Goal: Entertainment & Leisure: Consume media (video, audio)

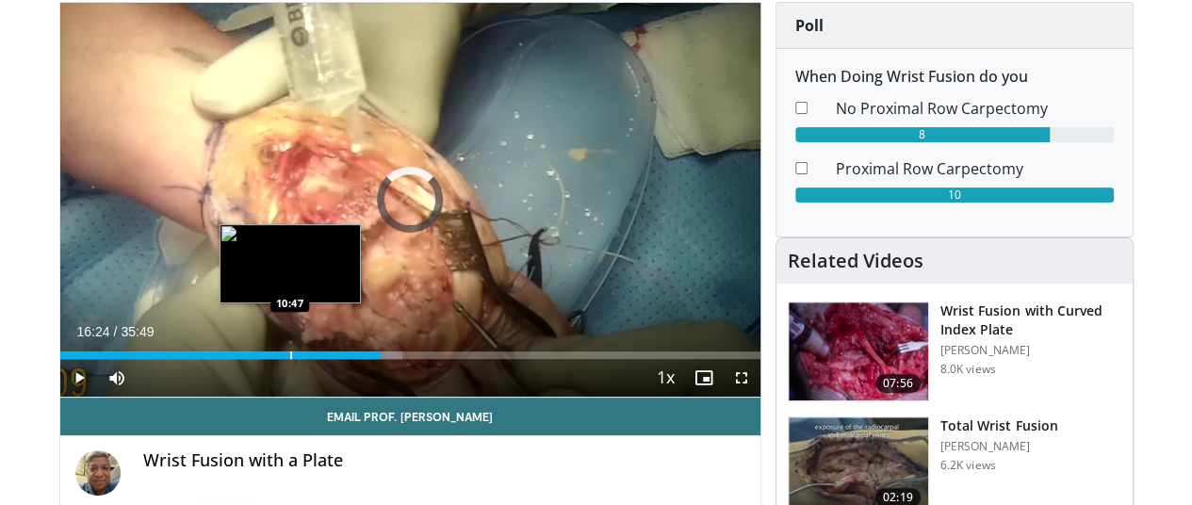
click at [290, 359] on div "Progress Bar" at bounding box center [291, 355] width 2 height 8
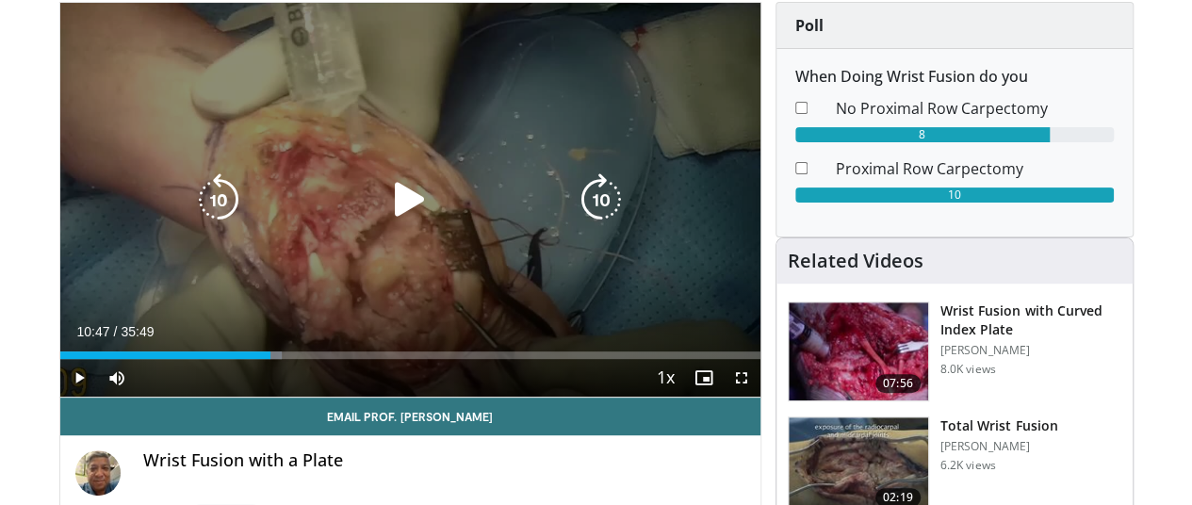
click at [298, 286] on div "10 seconds Tap to unmute" at bounding box center [410, 200] width 700 height 394
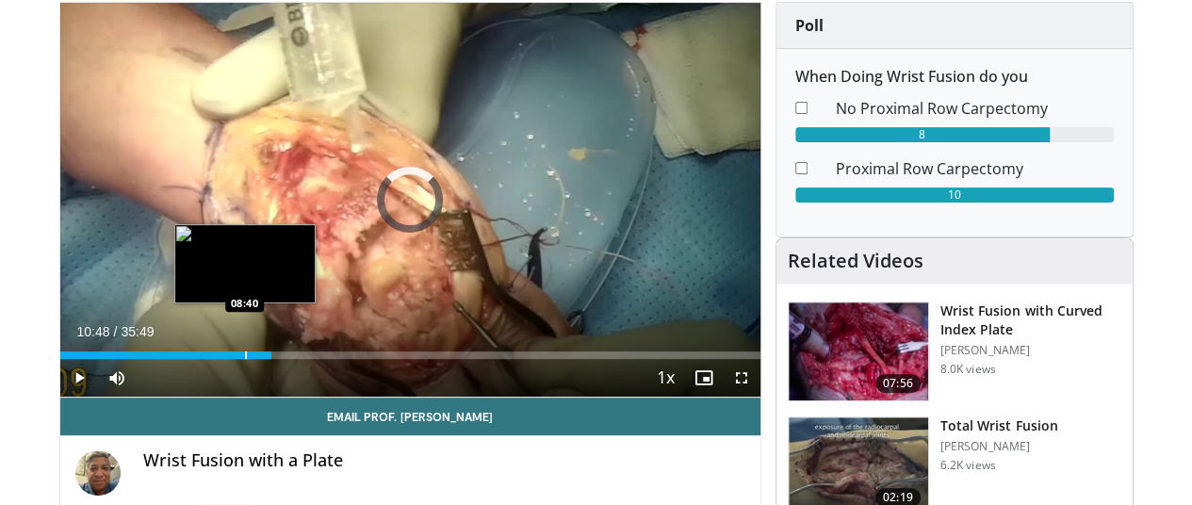
click at [245, 359] on div "Progress Bar" at bounding box center [246, 355] width 2 height 8
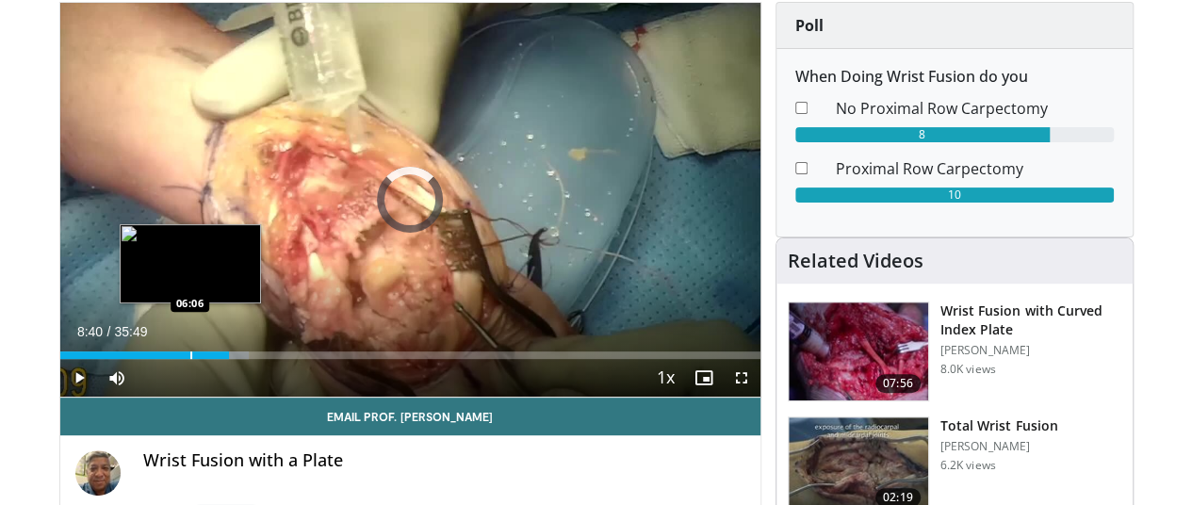
click at [190, 359] on div "Progress Bar" at bounding box center [191, 355] width 2 height 8
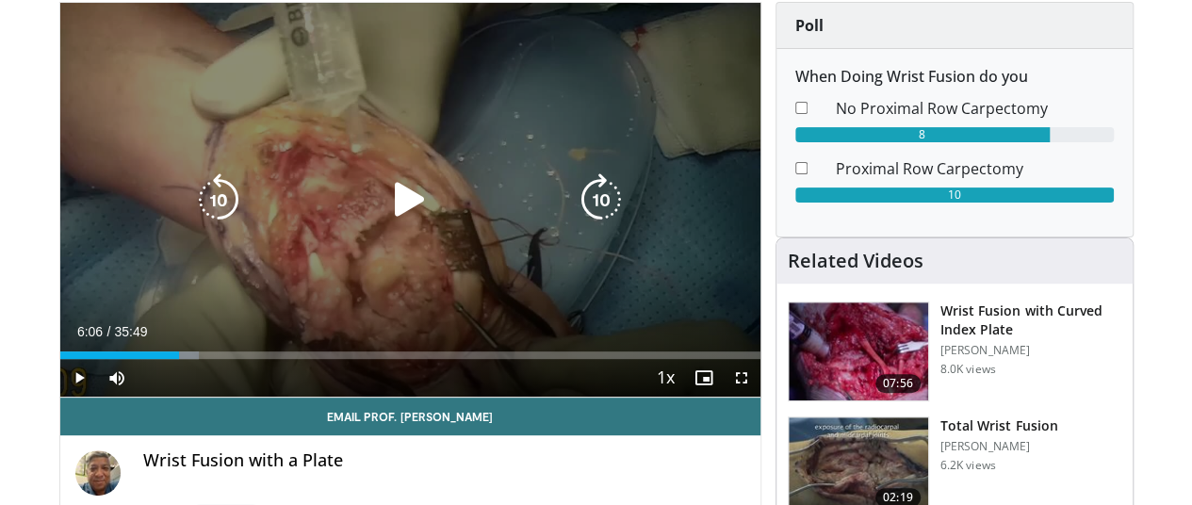
click at [383, 202] on icon "Video Player" at bounding box center [409, 199] width 53 height 53
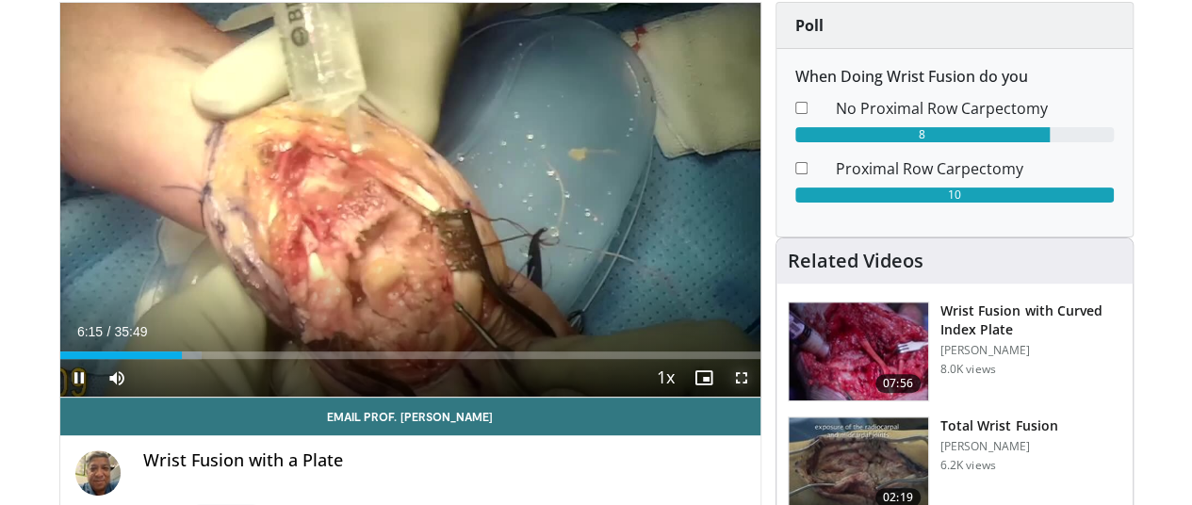
click at [759, 397] on span "Video Player" at bounding box center [742, 378] width 38 height 38
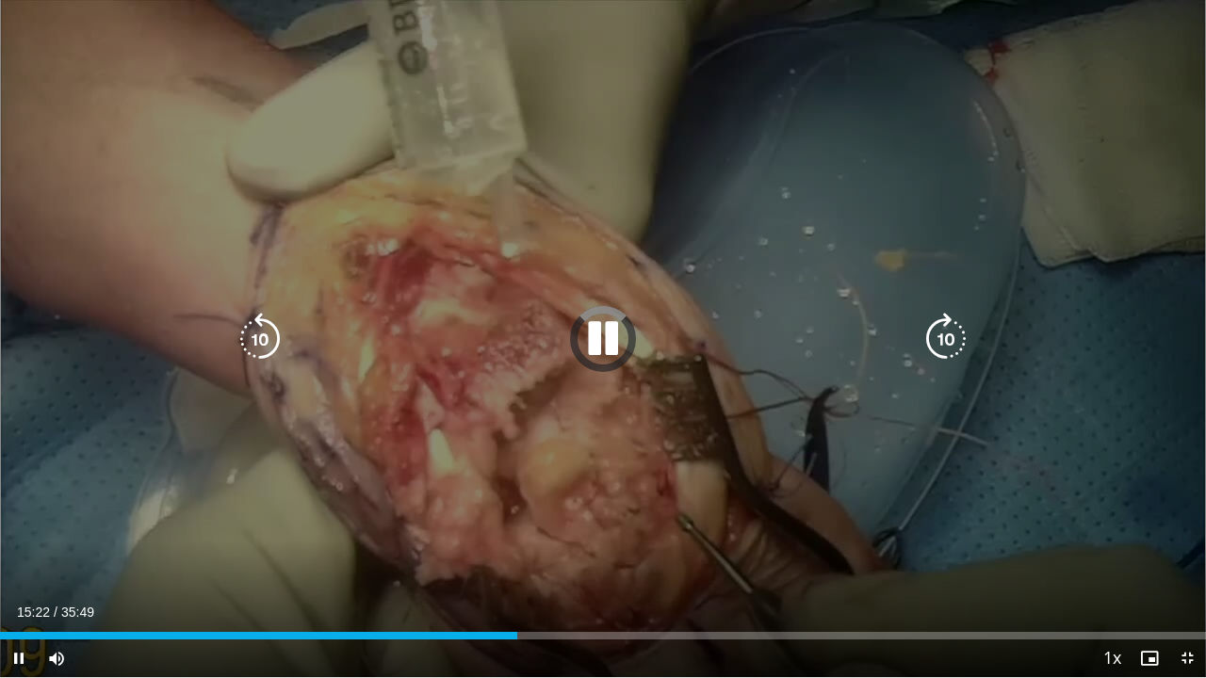
click at [590, 480] on div "10 seconds Tap to unmute" at bounding box center [603, 338] width 1206 height 677
click at [588, 499] on div "10 seconds Tap to unmute" at bounding box center [603, 338] width 1206 height 677
click at [490, 504] on div "14:34" at bounding box center [245, 636] width 491 height 8
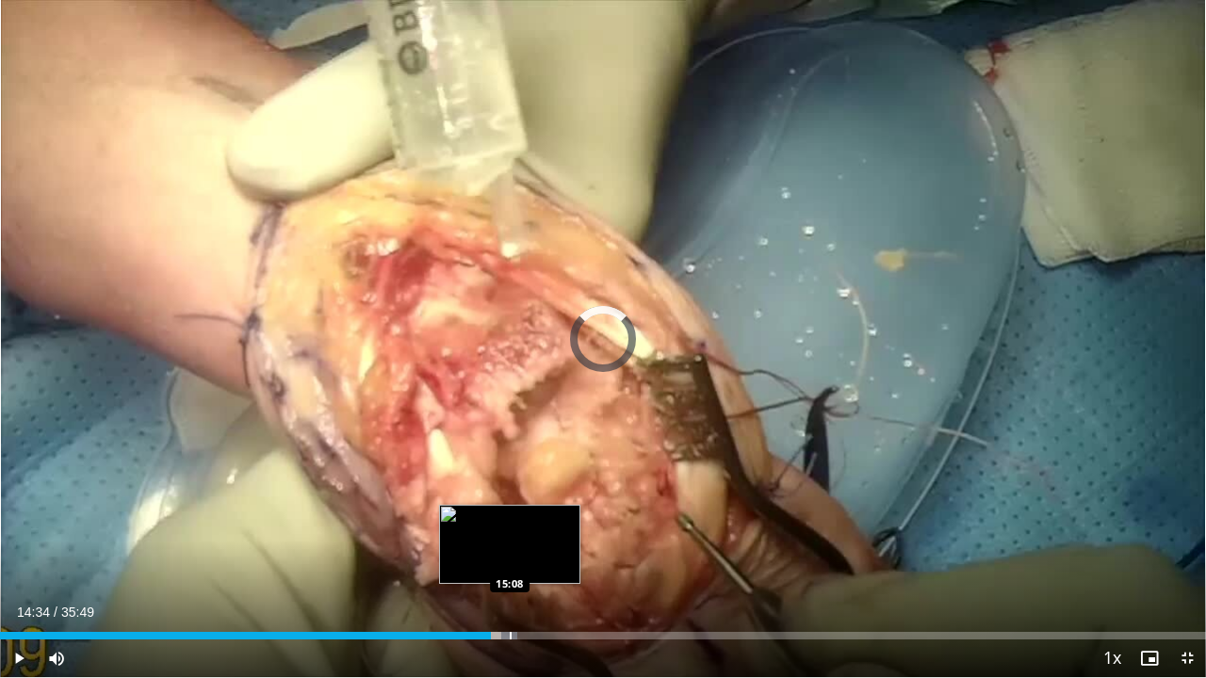
click at [490, 504] on div "Loaded : 42.92% 14:34 15:08" at bounding box center [603, 636] width 1206 height 8
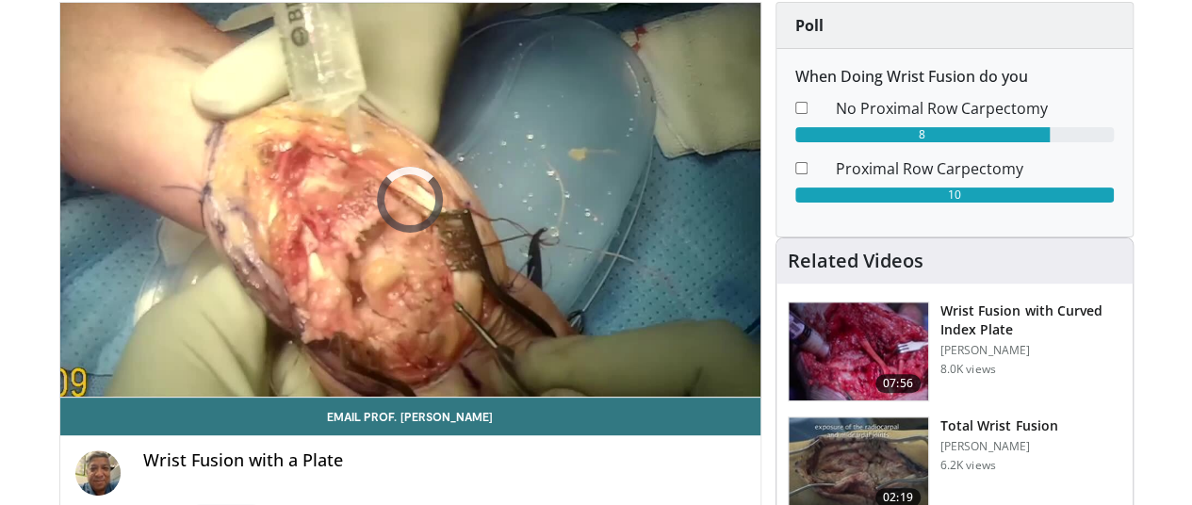
click at [878, 455] on img at bounding box center [858, 466] width 139 height 98
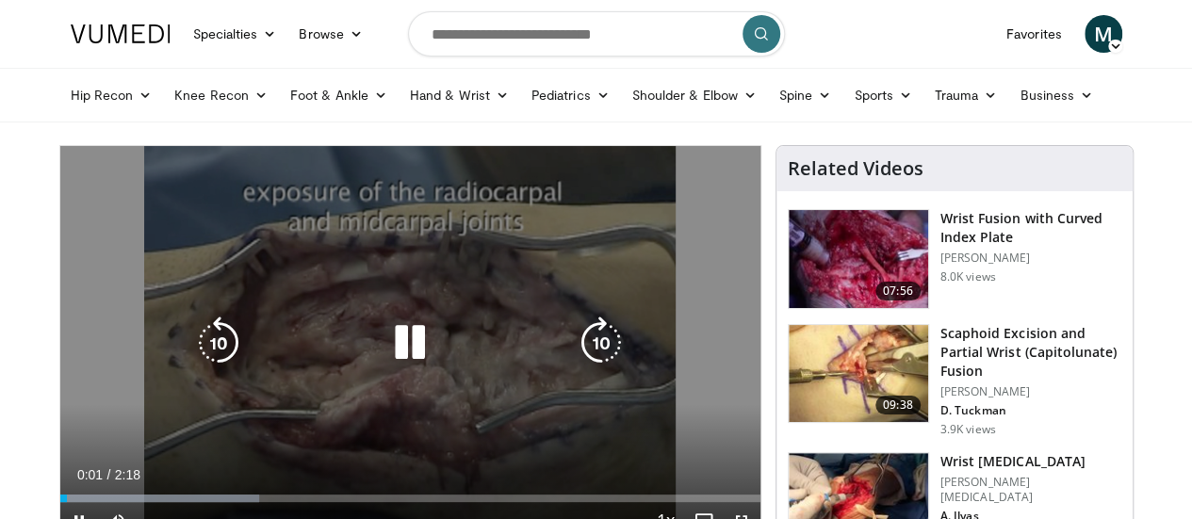
click at [393, 351] on icon "Video Player" at bounding box center [409, 343] width 53 height 53
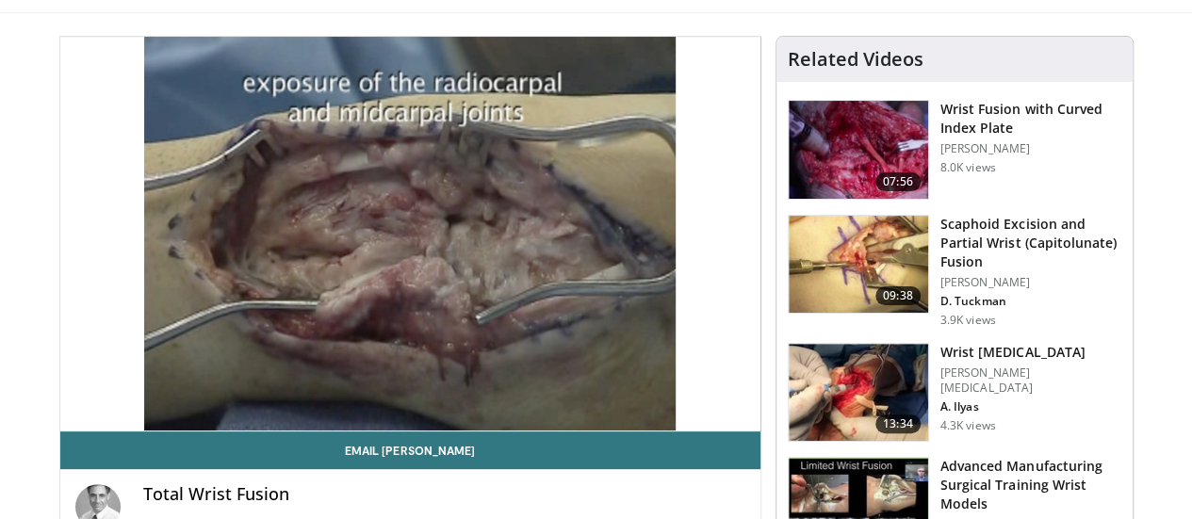
scroll to position [125, 0]
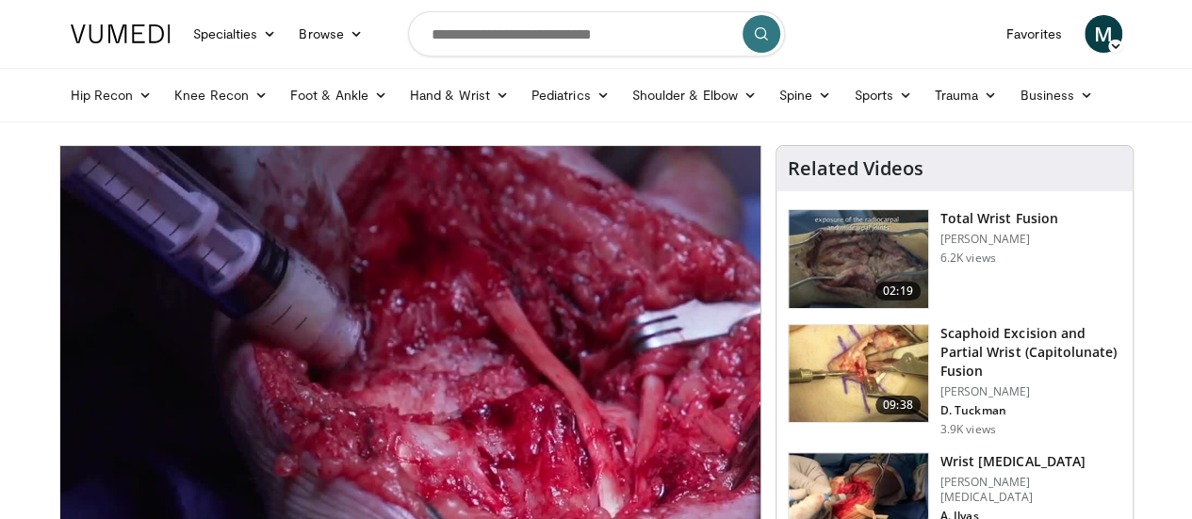
click at [882, 491] on img at bounding box center [858, 502] width 139 height 98
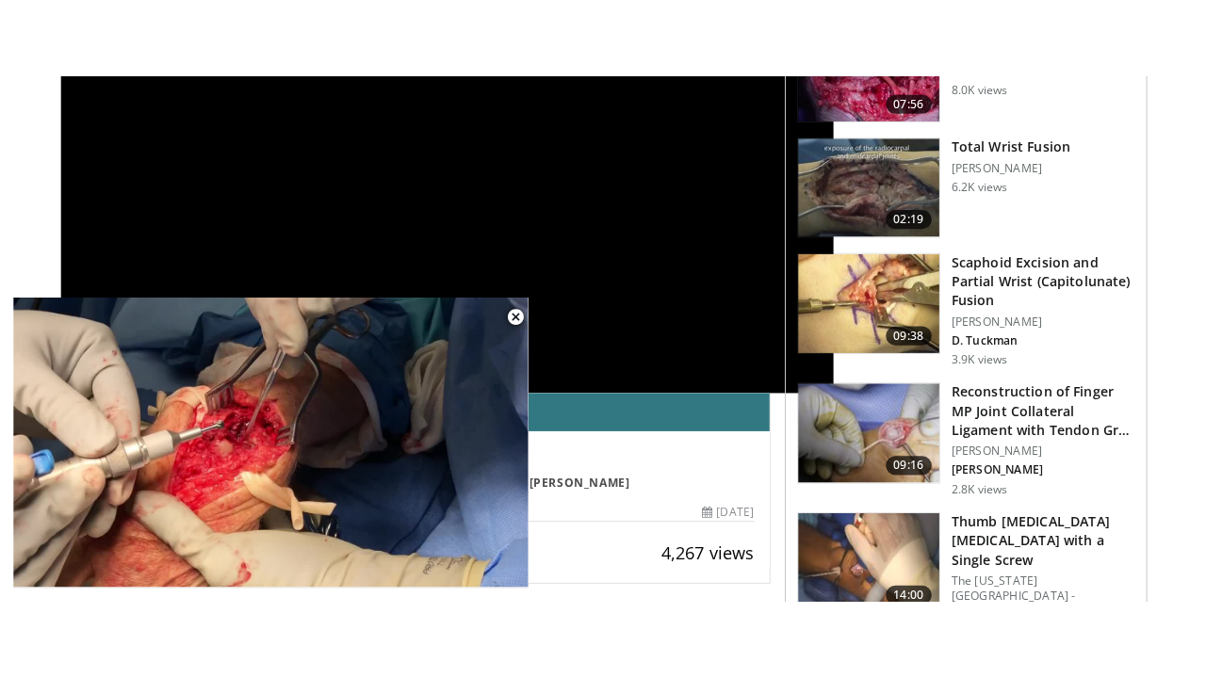
scroll to position [276, 0]
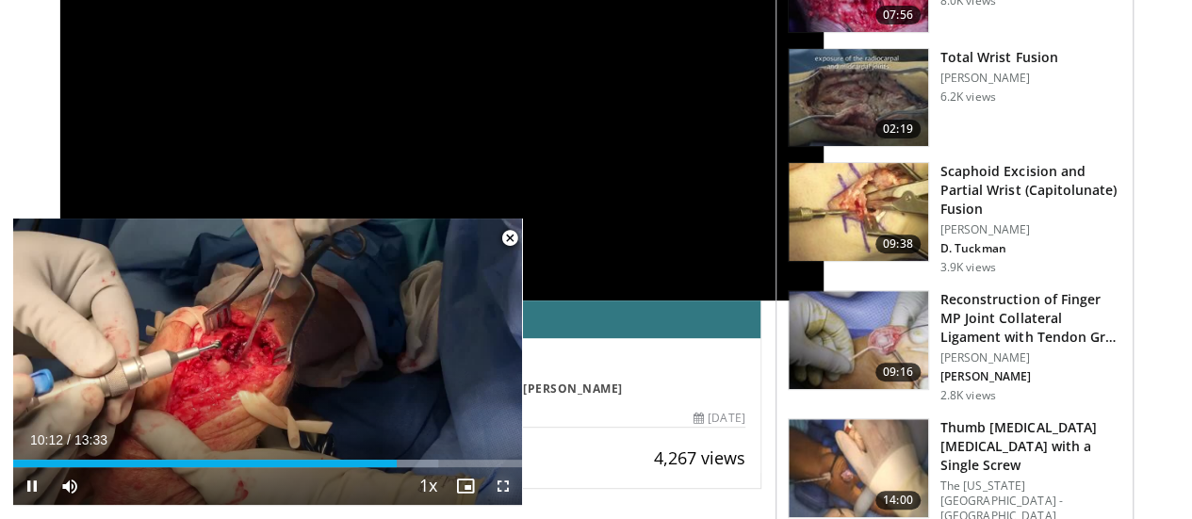
click at [502, 489] on span "Video Player" at bounding box center [503, 486] width 38 height 38
